Goal: Information Seeking & Learning: Learn about a topic

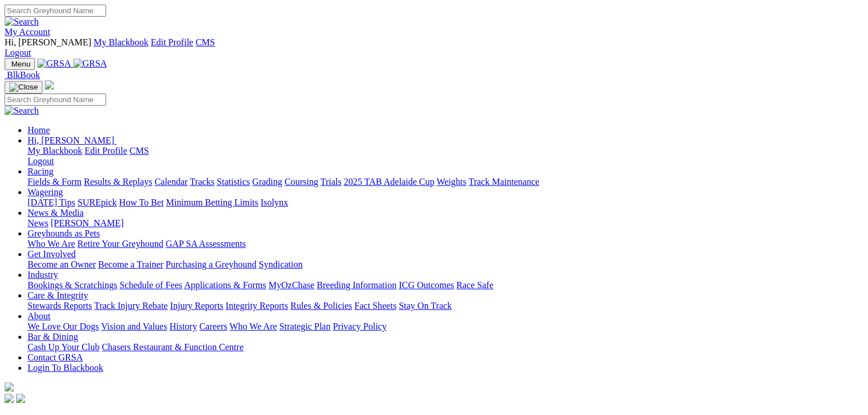
click at [53, 166] on link "Racing" at bounding box center [41, 171] width 26 height 10
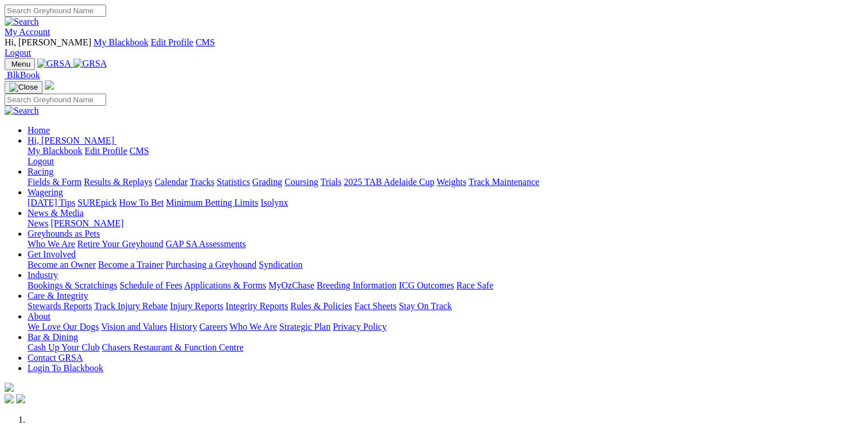
click at [53, 166] on link "Racing" at bounding box center [41, 171] width 26 height 10
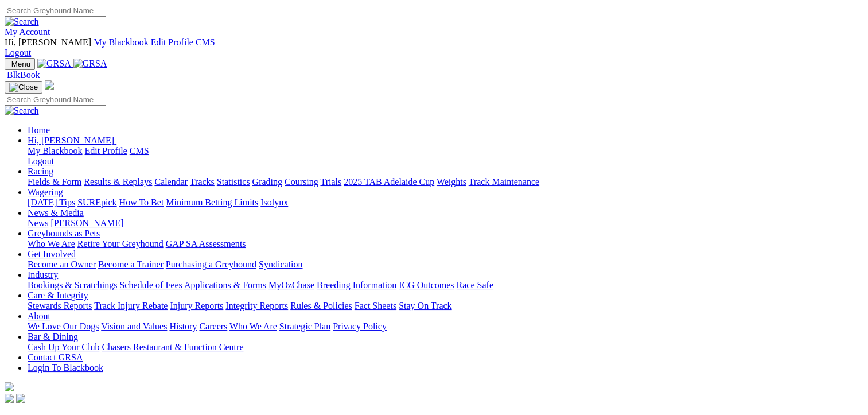
click at [34, 177] on link "Fields & Form" at bounding box center [55, 182] width 54 height 10
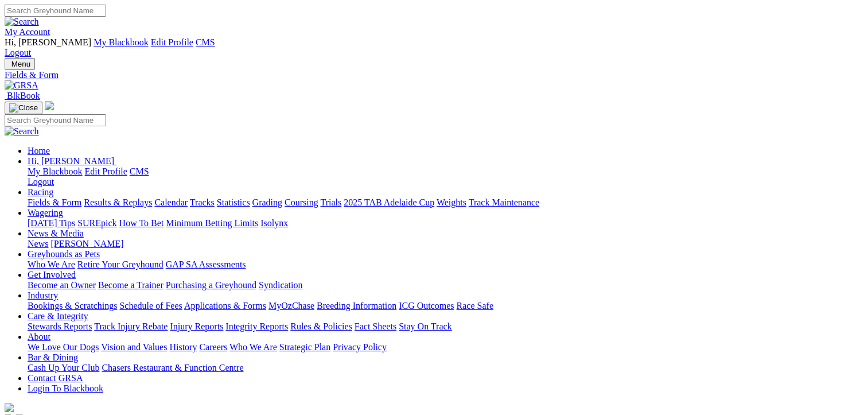
select select "QLD"
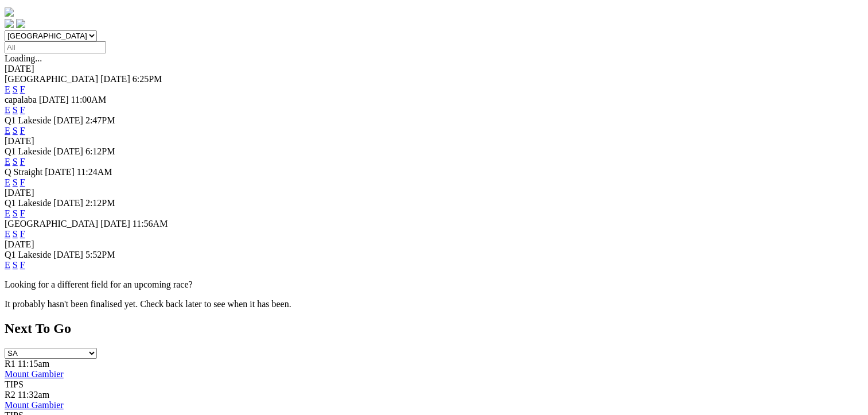
scroll to position [402, 0]
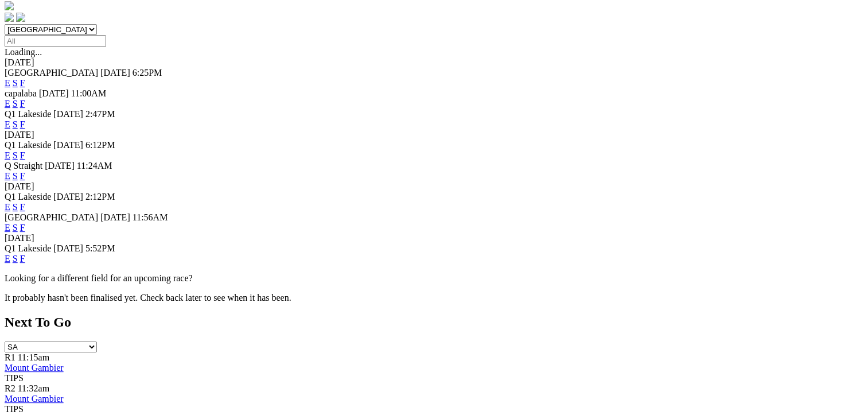
click at [25, 254] on link "F" at bounding box center [22, 259] width 5 height 10
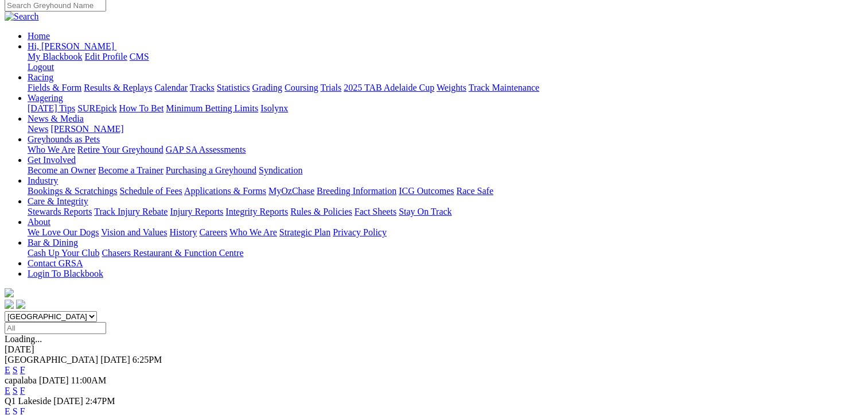
scroll to position [287, 0]
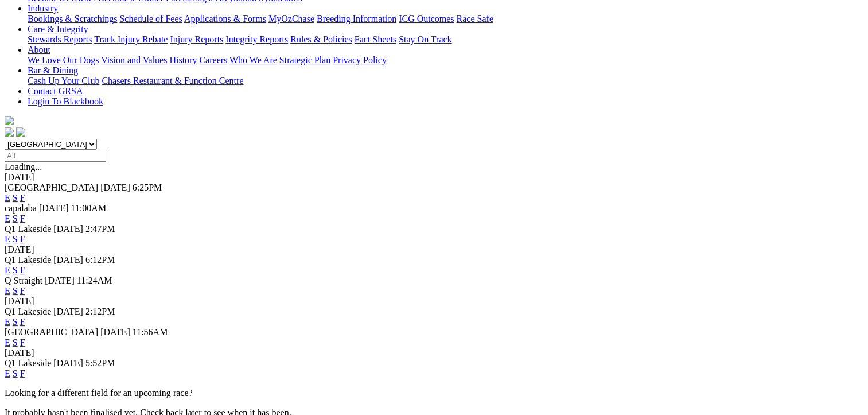
click at [25, 368] on link "F" at bounding box center [22, 373] width 5 height 10
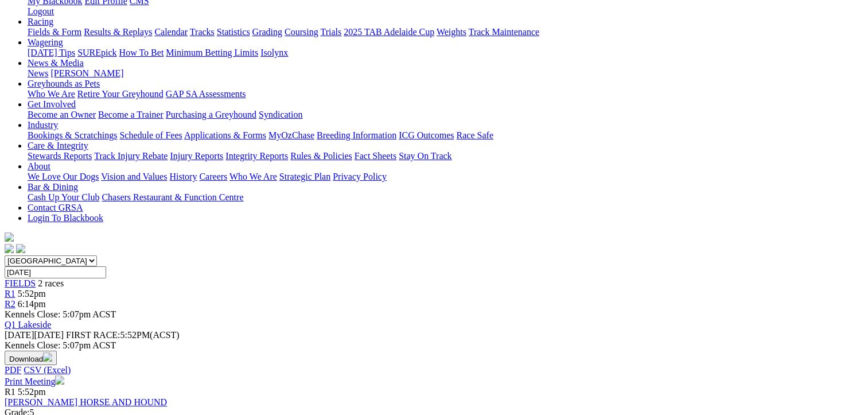
scroll to position [172, 0]
